Goal: Task Accomplishment & Management: Manage account settings

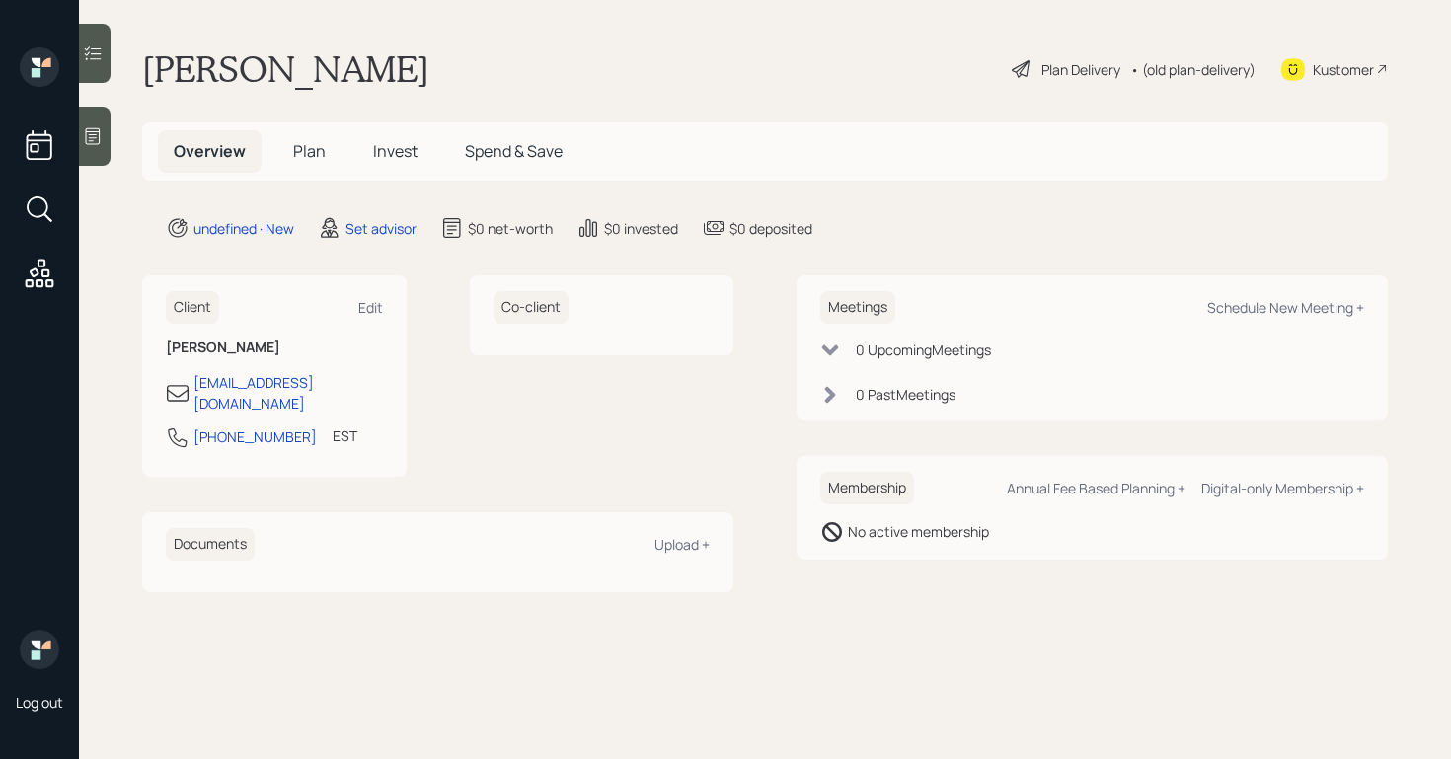
click at [85, 139] on icon at bounding box center [93, 136] width 20 height 20
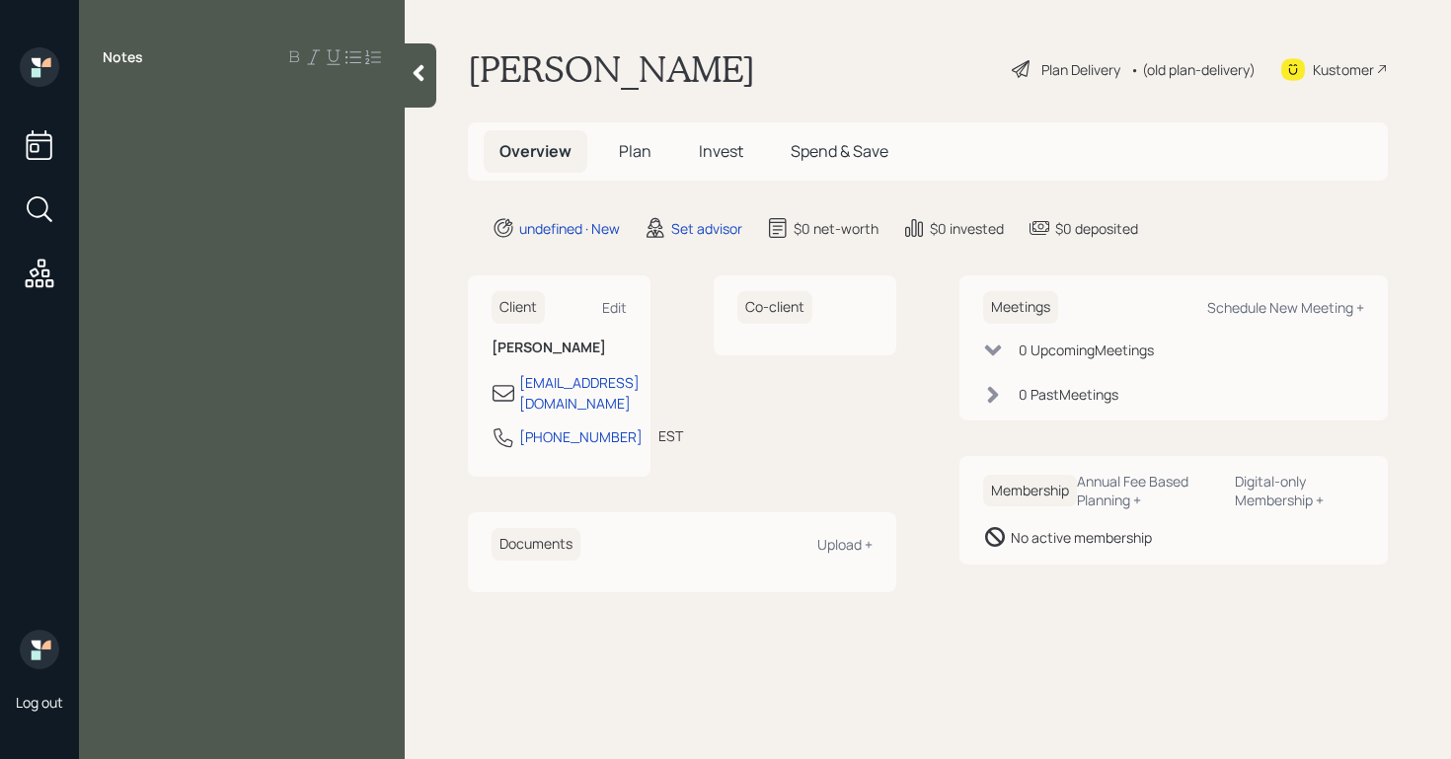
click at [123, 107] on div at bounding box center [242, 102] width 278 height 22
click at [200, 169] on span "SSN monthyl 774" at bounding box center [163, 167] width 120 height 22
click at [277, 175] on div "SSN monthly $774" at bounding box center [242, 167] width 278 height 22
click at [167, 188] on span "pension thrift savings" at bounding box center [181, 189] width 157 height 22
click at [218, 192] on div "pension" at bounding box center [242, 189] width 278 height 22
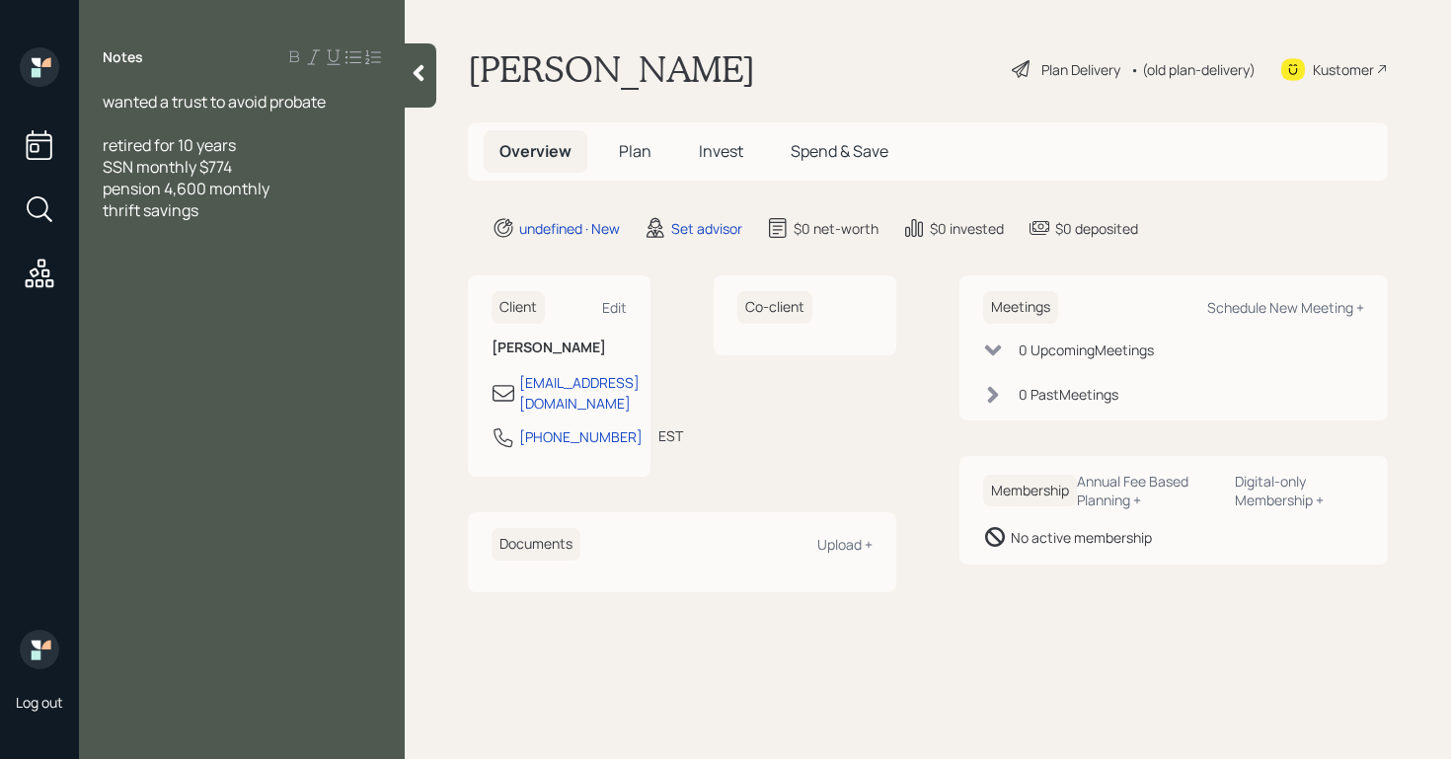
click at [219, 213] on div "thrift savings" at bounding box center [242, 210] width 278 height 22
click at [228, 233] on div "thrift savings govt employer claims authorizer" at bounding box center [242, 220] width 278 height 43
click at [246, 232] on span "thrift savings govt employer claims authorizer balance 80K" at bounding box center [230, 220] width 254 height 43
click at [312, 238] on div "thrift savings govt employer claims authorizer balance $80K" at bounding box center [242, 220] width 278 height 43
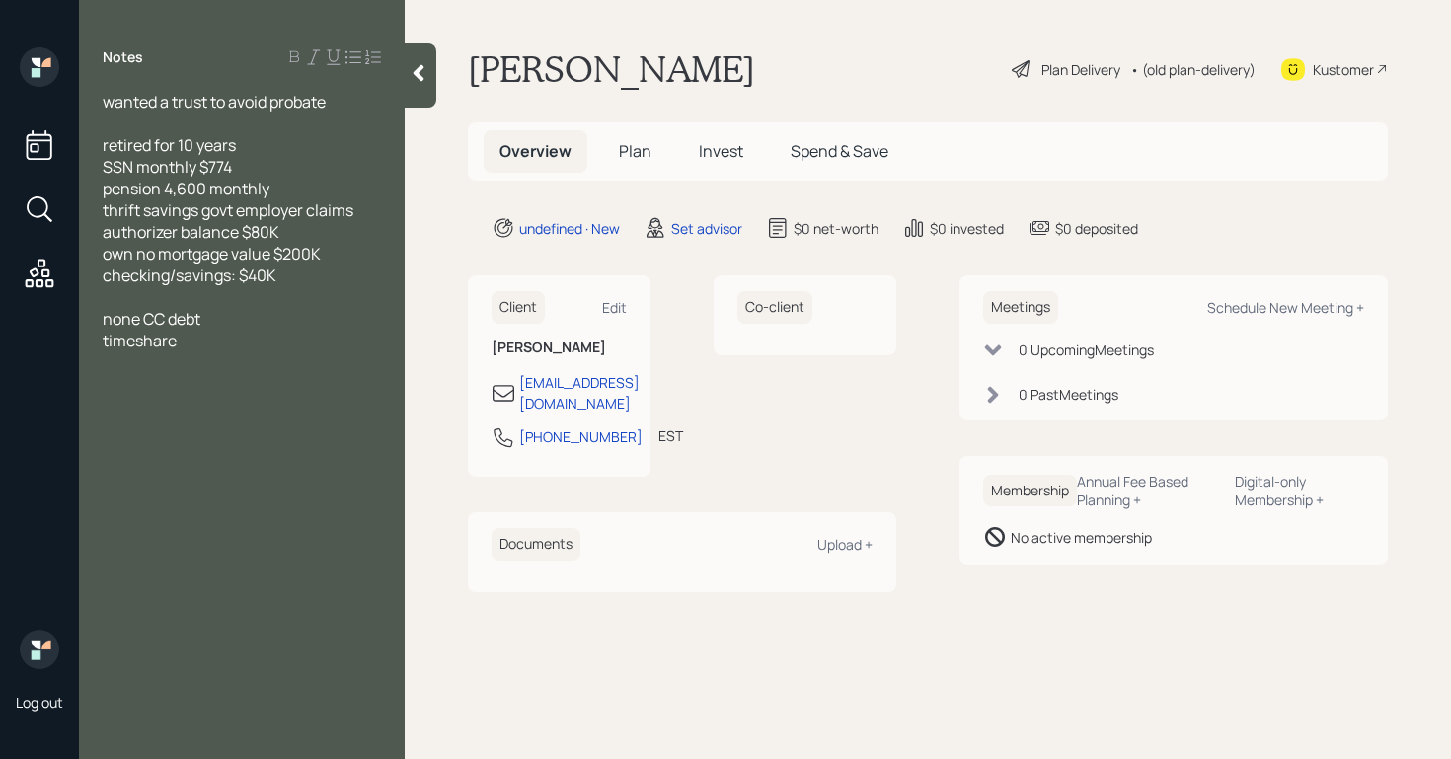
click at [223, 341] on div "timeshare" at bounding box center [242, 341] width 278 height 22
click at [253, 407] on div "artists lives in [GEOGRAPHIC_DATA]" at bounding box center [242, 406] width 278 height 22
click at [1316, 303] on div "Schedule New Meeting +" at bounding box center [1285, 307] width 157 height 19
select select "round-[PERSON_NAME]"
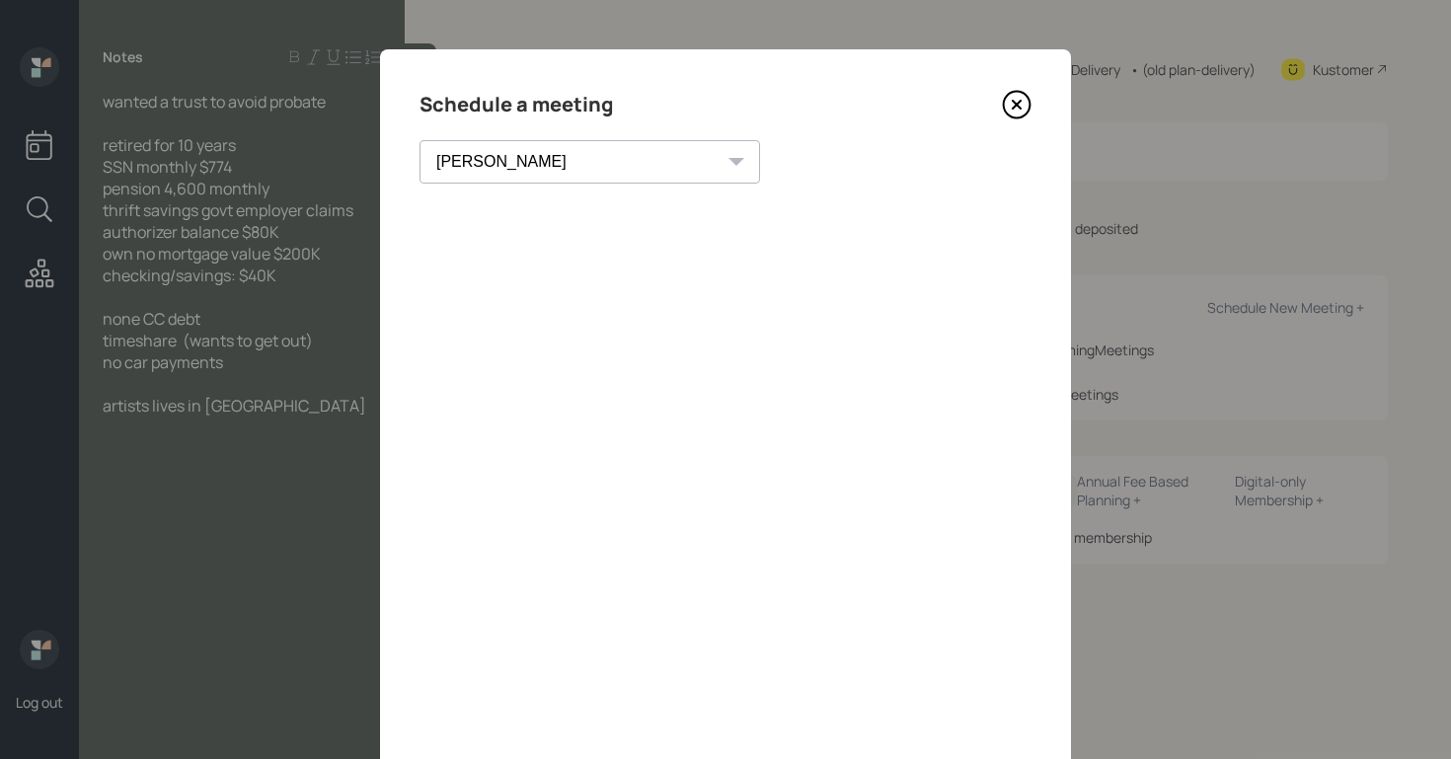
drag, startPoint x: 1016, startPoint y: 66, endPoint x: 1004, endPoint y: 92, distance: 28.3
click at [1015, 67] on div "Schedule a meeting [PERSON_NAME] [PERSON_NAME] [PERSON_NAME] [PERSON_NAME] [PER…" at bounding box center [725, 444] width 691 height 790
click at [1007, 122] on div "Schedule a meeting [PERSON_NAME] [PERSON_NAME] [PERSON_NAME] [PERSON_NAME] [PER…" at bounding box center [725, 444] width 691 height 790
click at [1013, 108] on icon at bounding box center [1017, 105] width 8 height 8
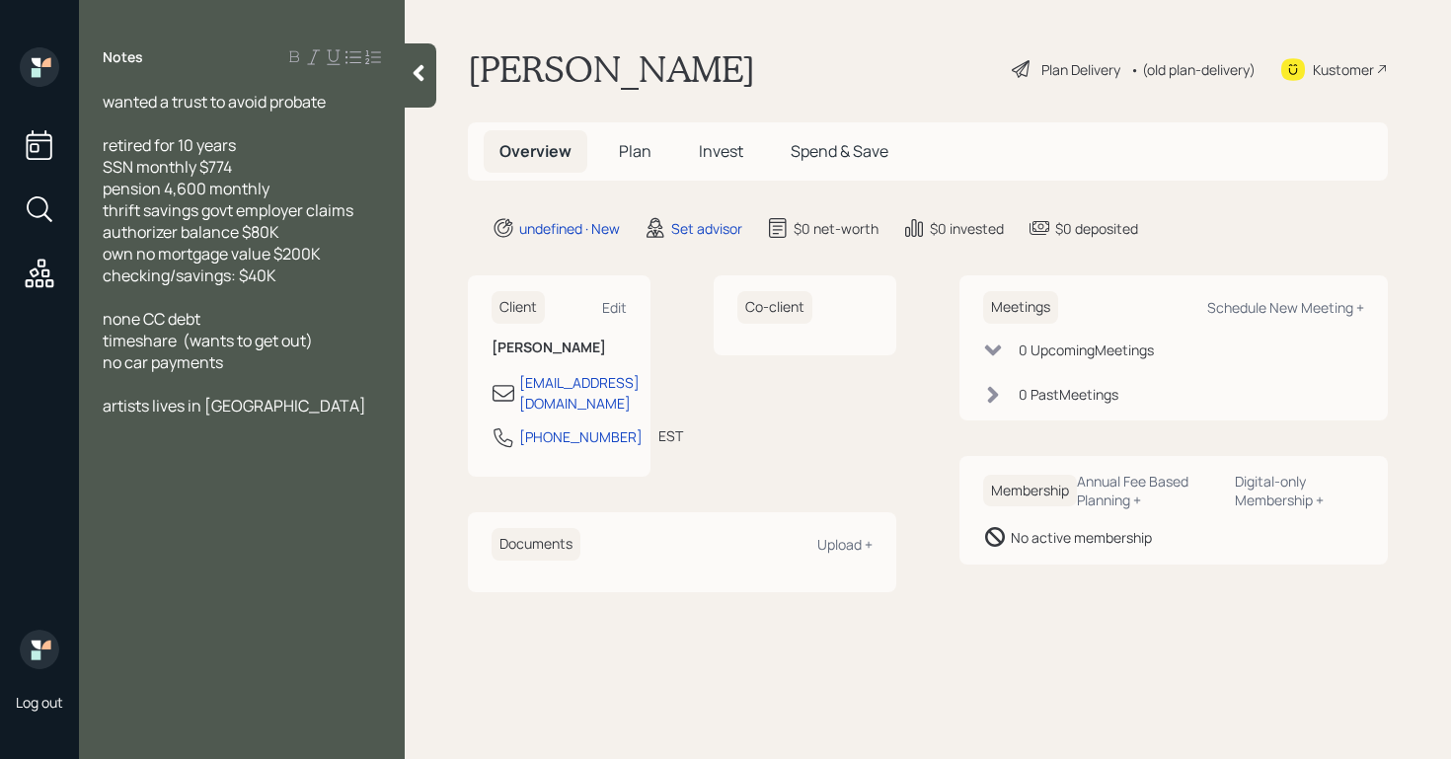
click at [354, 102] on div "wanted a trust to avoid probate" at bounding box center [242, 102] width 278 height 22
click at [106, 98] on span "wanted a trust to avoid probate" at bounding box center [214, 102] width 223 height 22
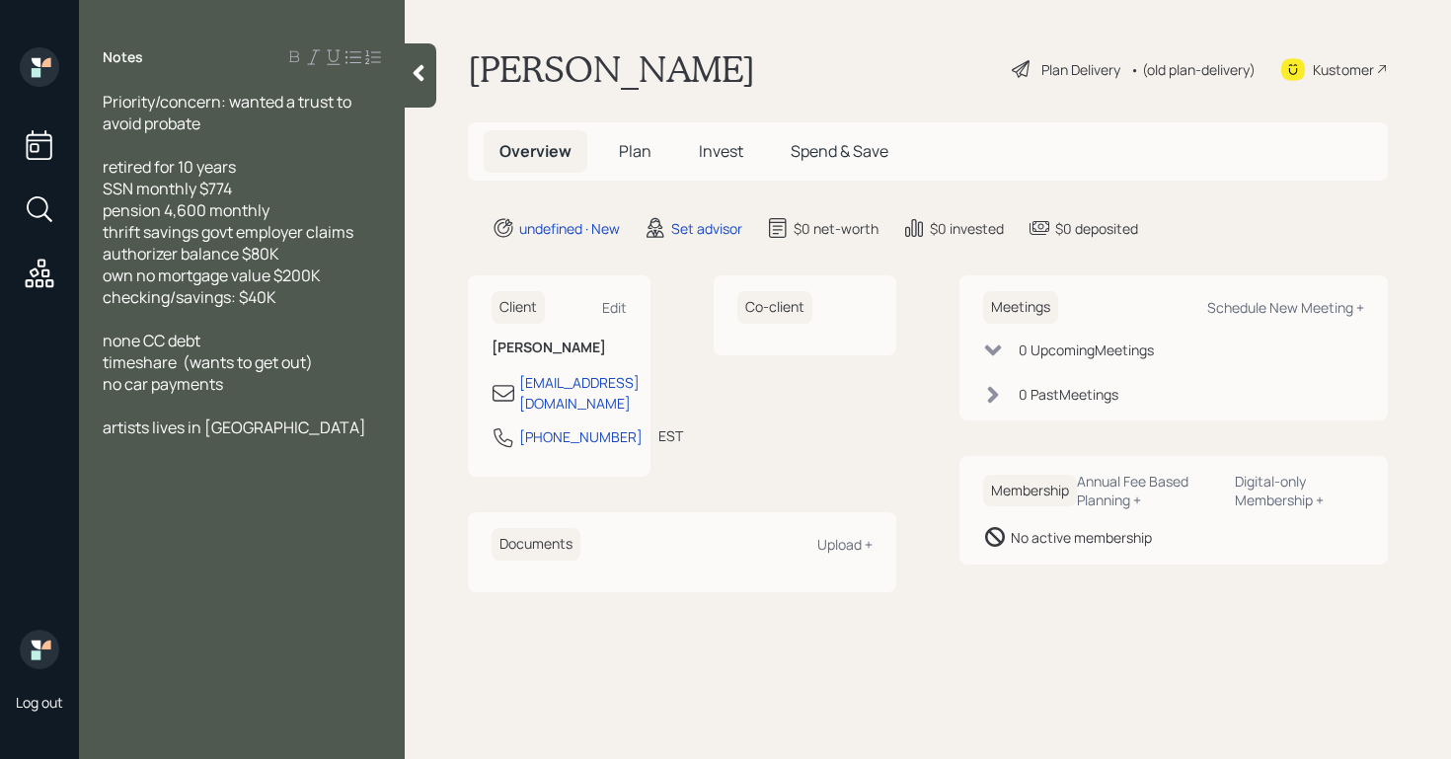
click at [239, 139] on div at bounding box center [242, 145] width 278 height 22
click at [246, 129] on div "Priority/concern: wanted a trust to avoid probate" at bounding box center [242, 112] width 278 height 43
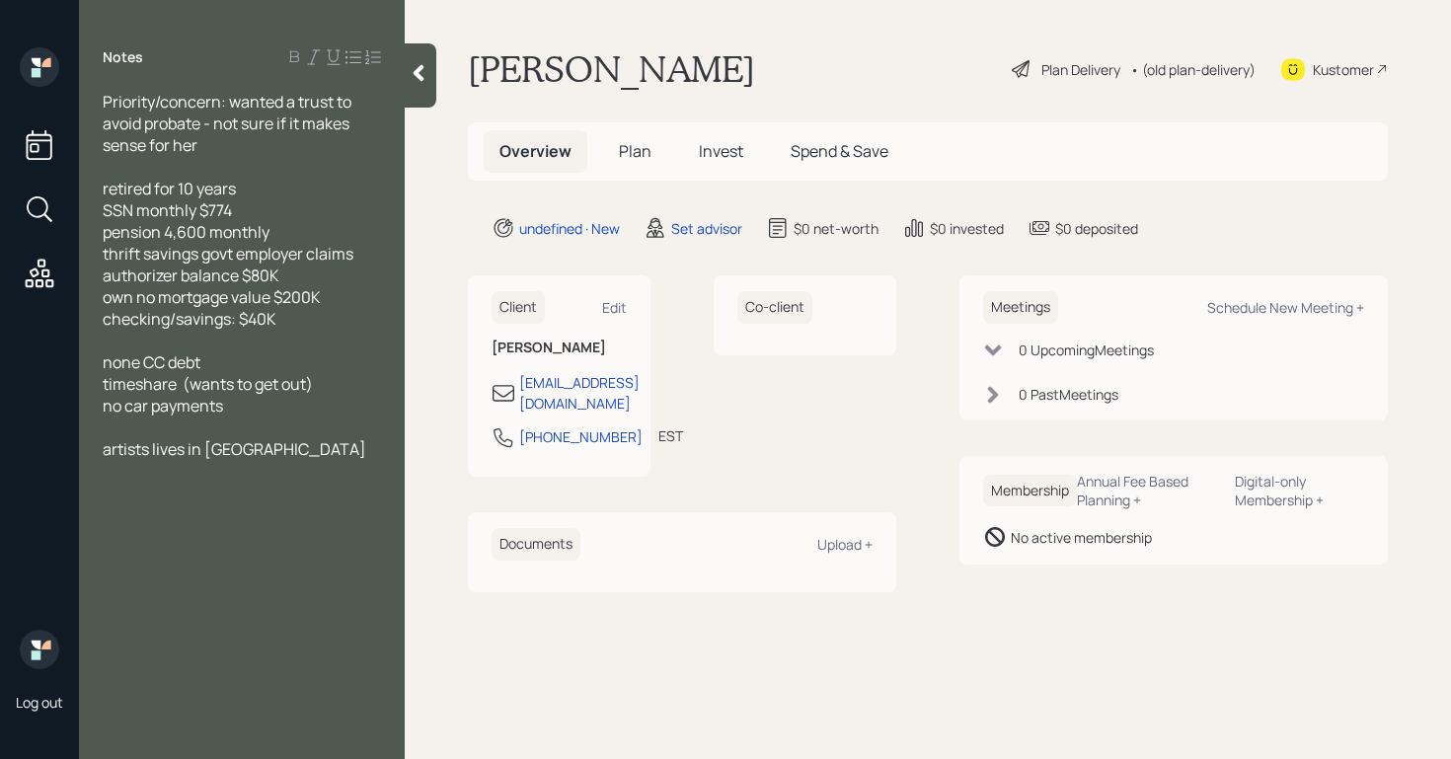
click at [200, 538] on div "Notes Priority/concern: wanted a trust to avoid probate - not sure if it makes …" at bounding box center [242, 391] width 326 height 688
drag, startPoint x: 222, startPoint y: 499, endPoint x: 257, endPoint y: 465, distance: 48.2
click at [222, 499] on div "Notes Priority/concern: wanted a trust to avoid probate - not sure if it makes …" at bounding box center [242, 391] width 326 height 688
drag, startPoint x: 276, startPoint y: 442, endPoint x: 275, endPoint y: 453, distance: 10.9
click at [276, 443] on div "artists lives in [GEOGRAPHIC_DATA]" at bounding box center [242, 449] width 278 height 22
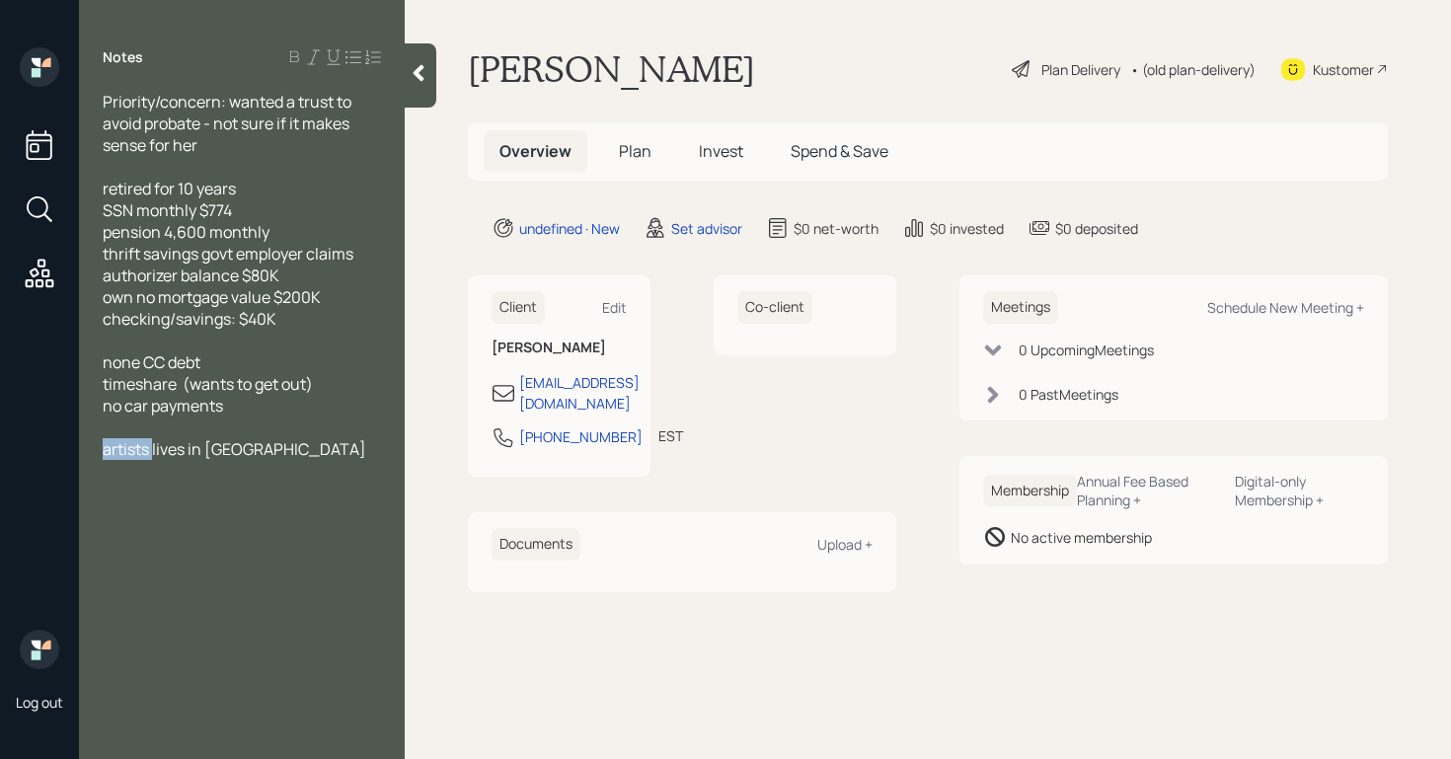
drag, startPoint x: 153, startPoint y: 452, endPoint x: 19, endPoint y: 449, distance: 134.3
click at [18, 449] on div "Log out Notes Priority/concern: wanted a trust to avoid probate - not sure if i…" at bounding box center [725, 379] width 1451 height 759
click at [238, 455] on div "lives in [GEOGRAPHIC_DATA]" at bounding box center [242, 449] width 278 height 22
click at [214, 456] on div "lives in [GEOGRAPHIC_DATA]," at bounding box center [242, 449] width 278 height 22
click at [120, 486] on div at bounding box center [242, 493] width 278 height 22
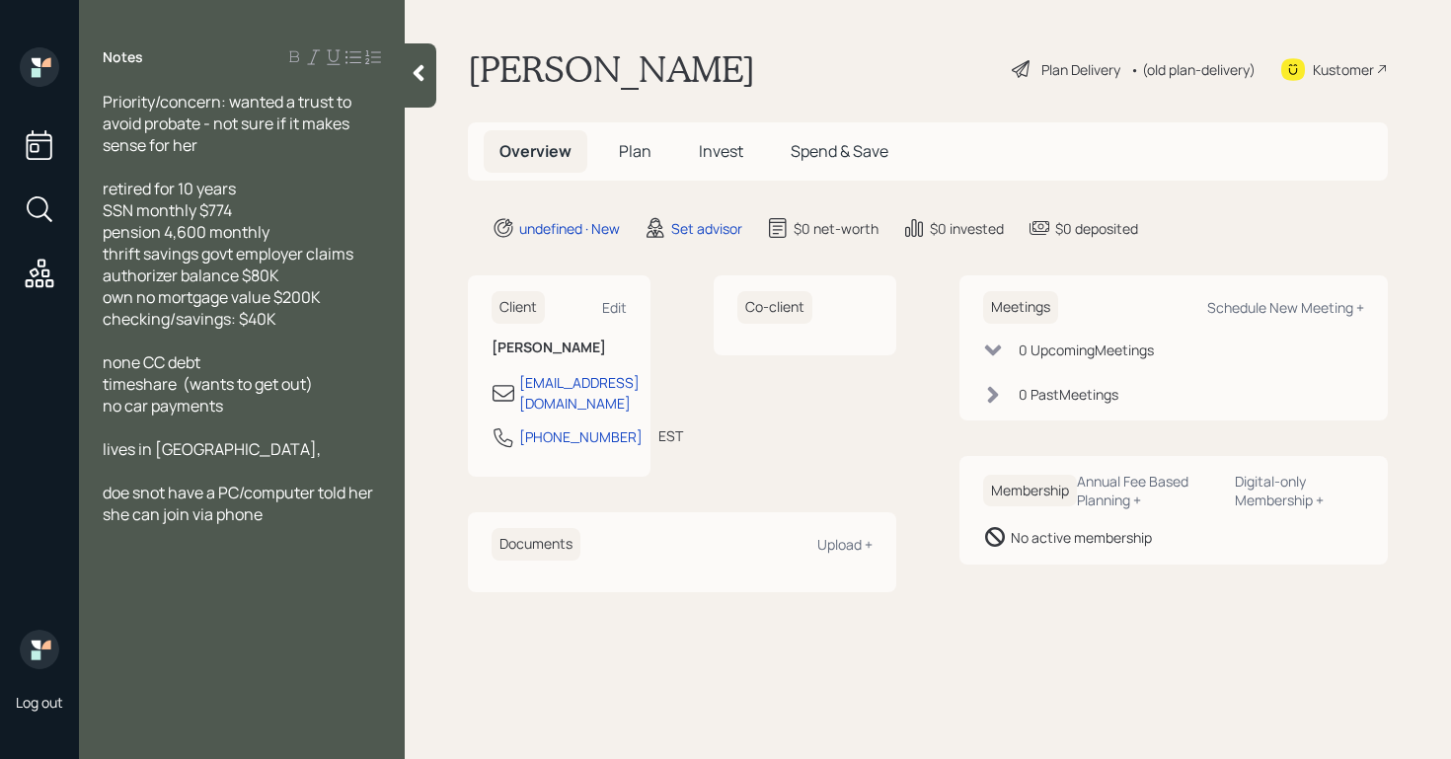
click at [313, 388] on span "timeshare (wants to get out)" at bounding box center [208, 384] width 210 height 22
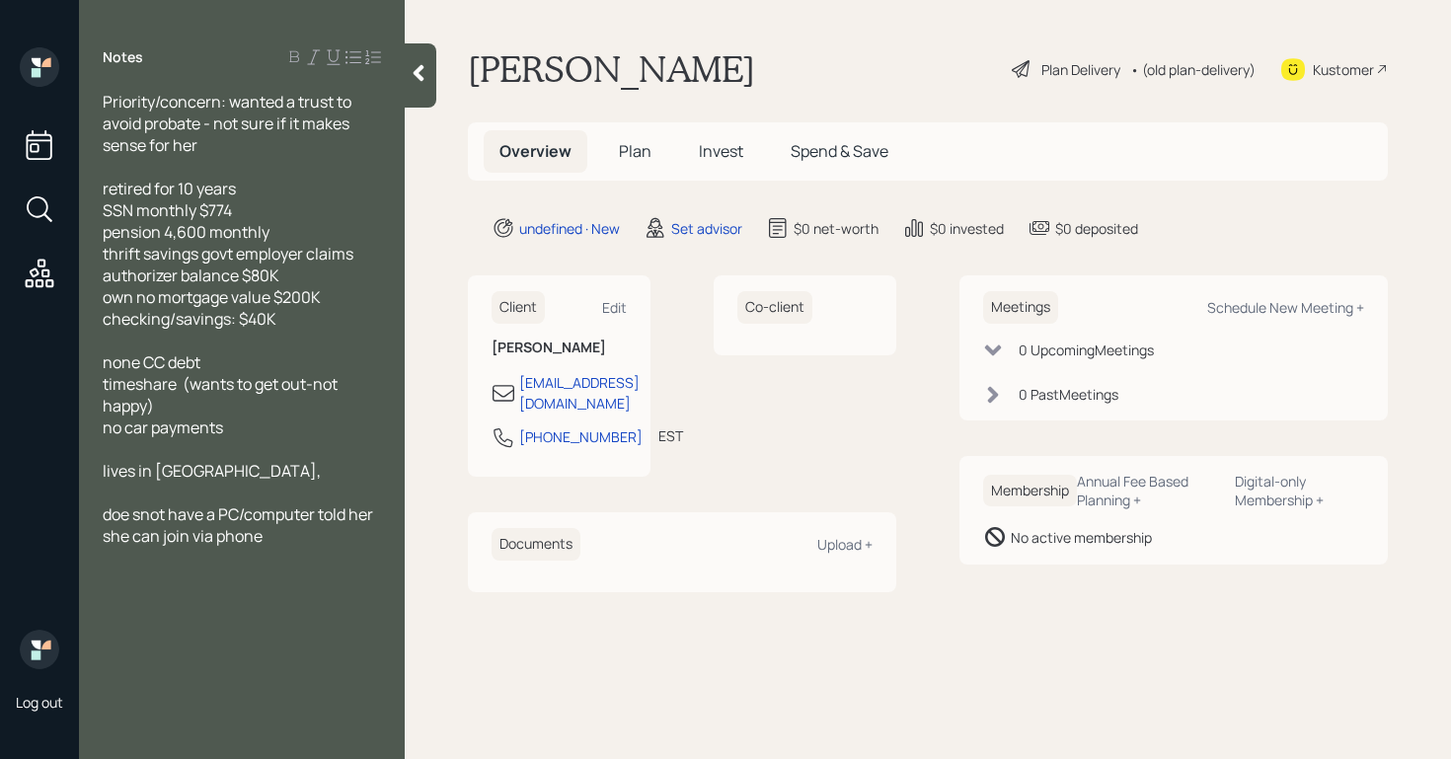
click at [317, 577] on div "Notes Priority/concern: wanted a trust to avoid probate - not sure if it makes …" at bounding box center [242, 391] width 326 height 688
click at [203, 257] on span "thrift savings govt employer claims authorizer balance $80K" at bounding box center [230, 264] width 254 height 43
click at [307, 263] on span "thrift savings govt employer claims authorizer balance $80K" at bounding box center [230, 264] width 254 height 43
